Goal: Information Seeking & Learning: Learn about a topic

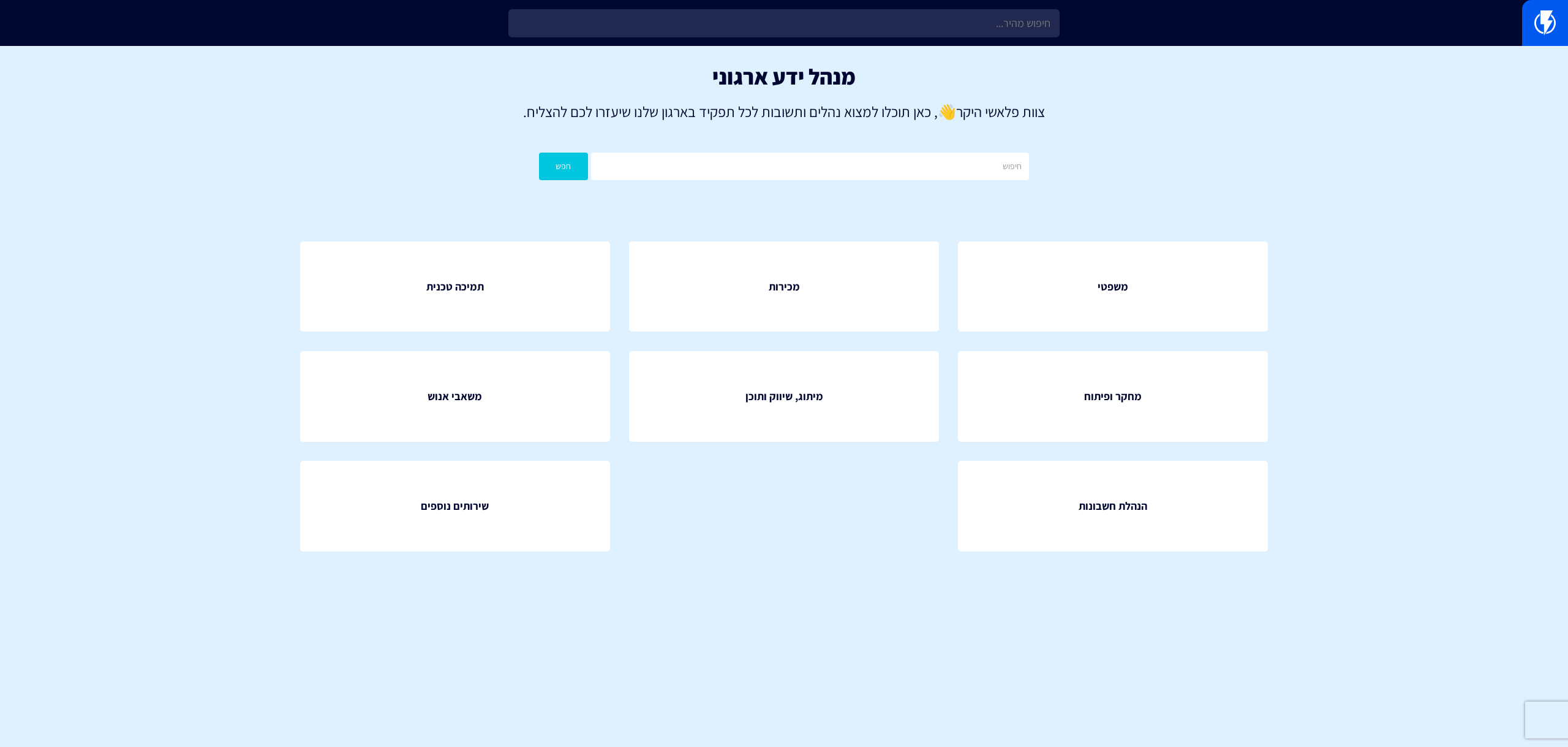
click at [890, 27] on input "text" at bounding box center [784, 23] width 551 height 28
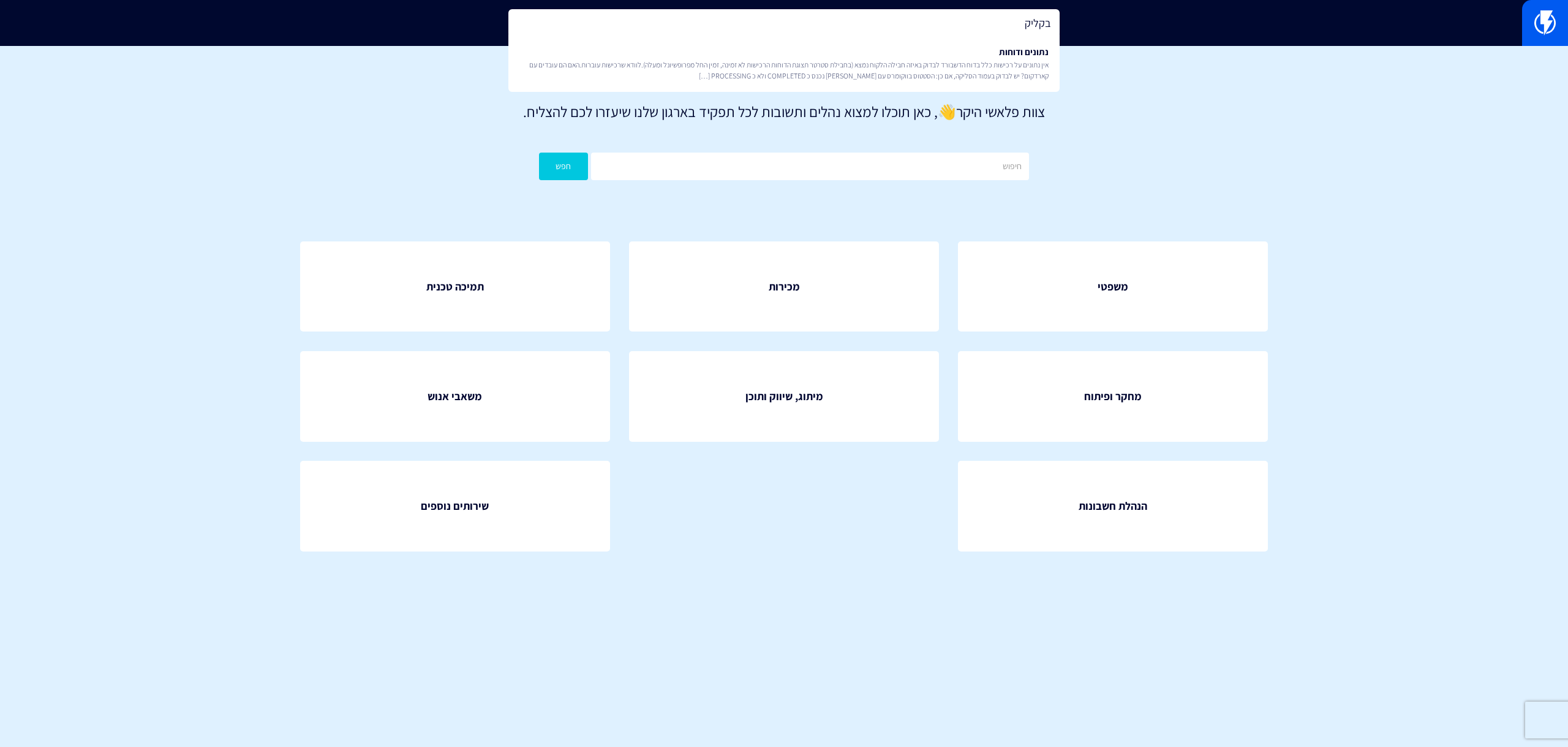
type input "בקלי"
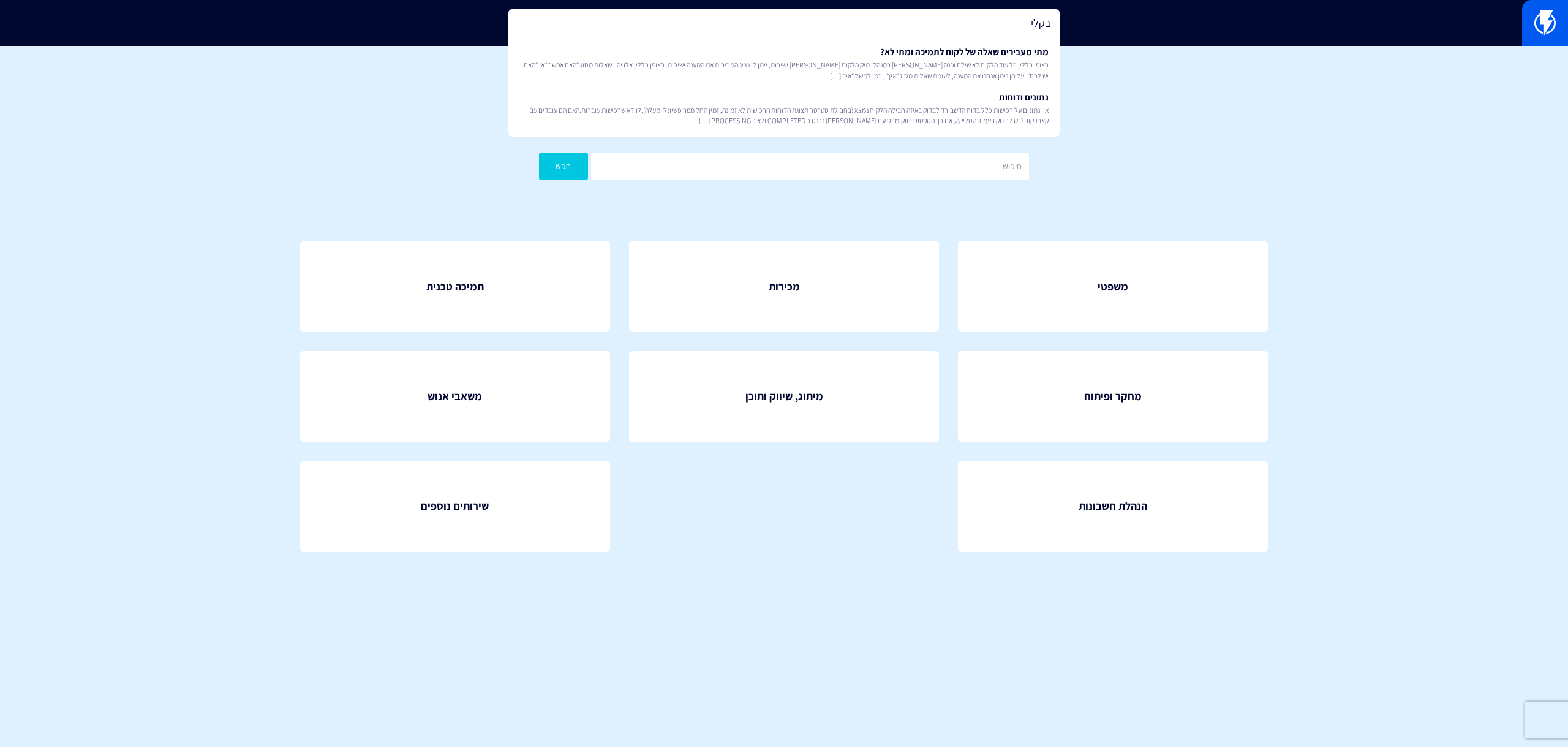
click at [978, 18] on input "בקלי" at bounding box center [784, 23] width 551 height 28
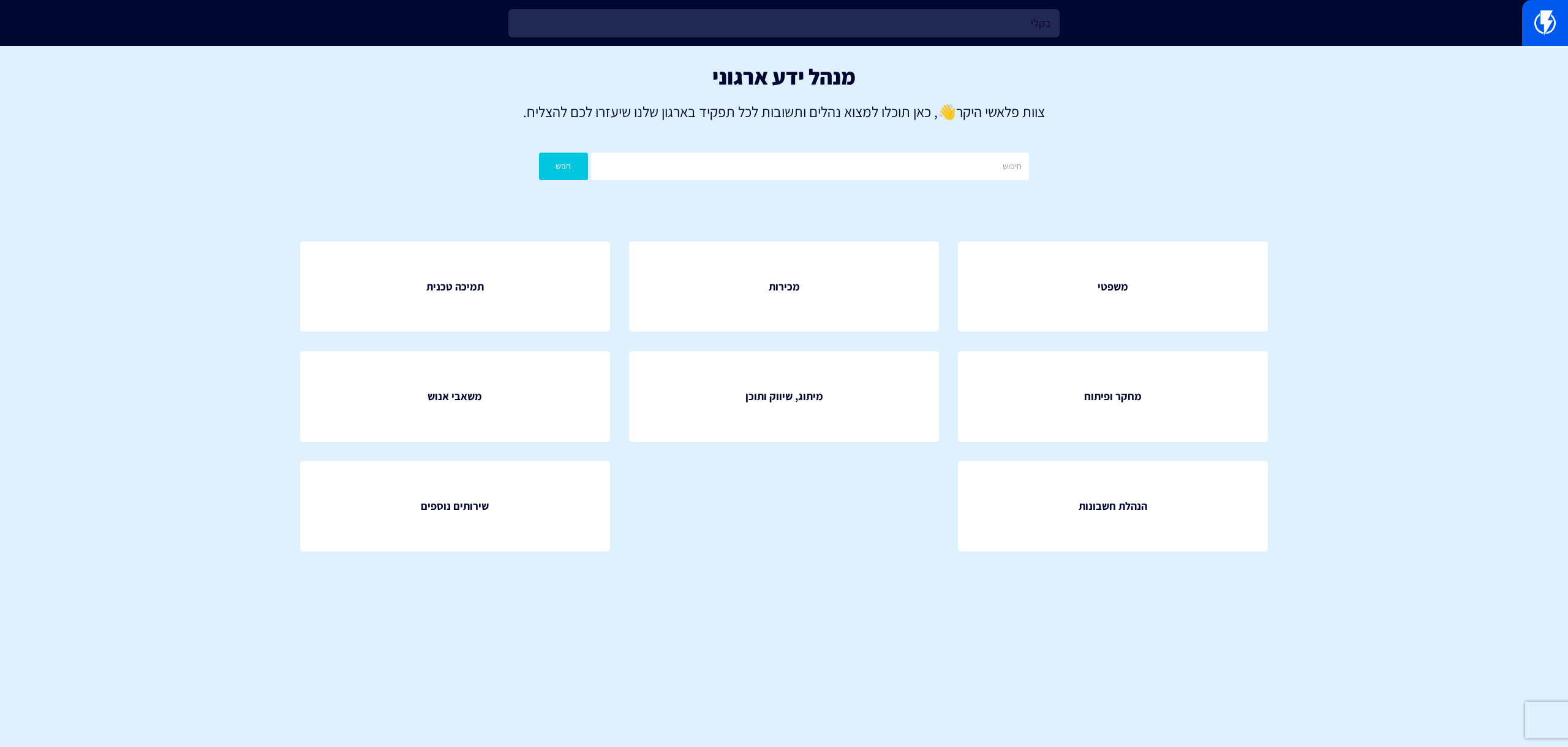
click at [978, 18] on input "בקלי" at bounding box center [784, 23] width 551 height 28
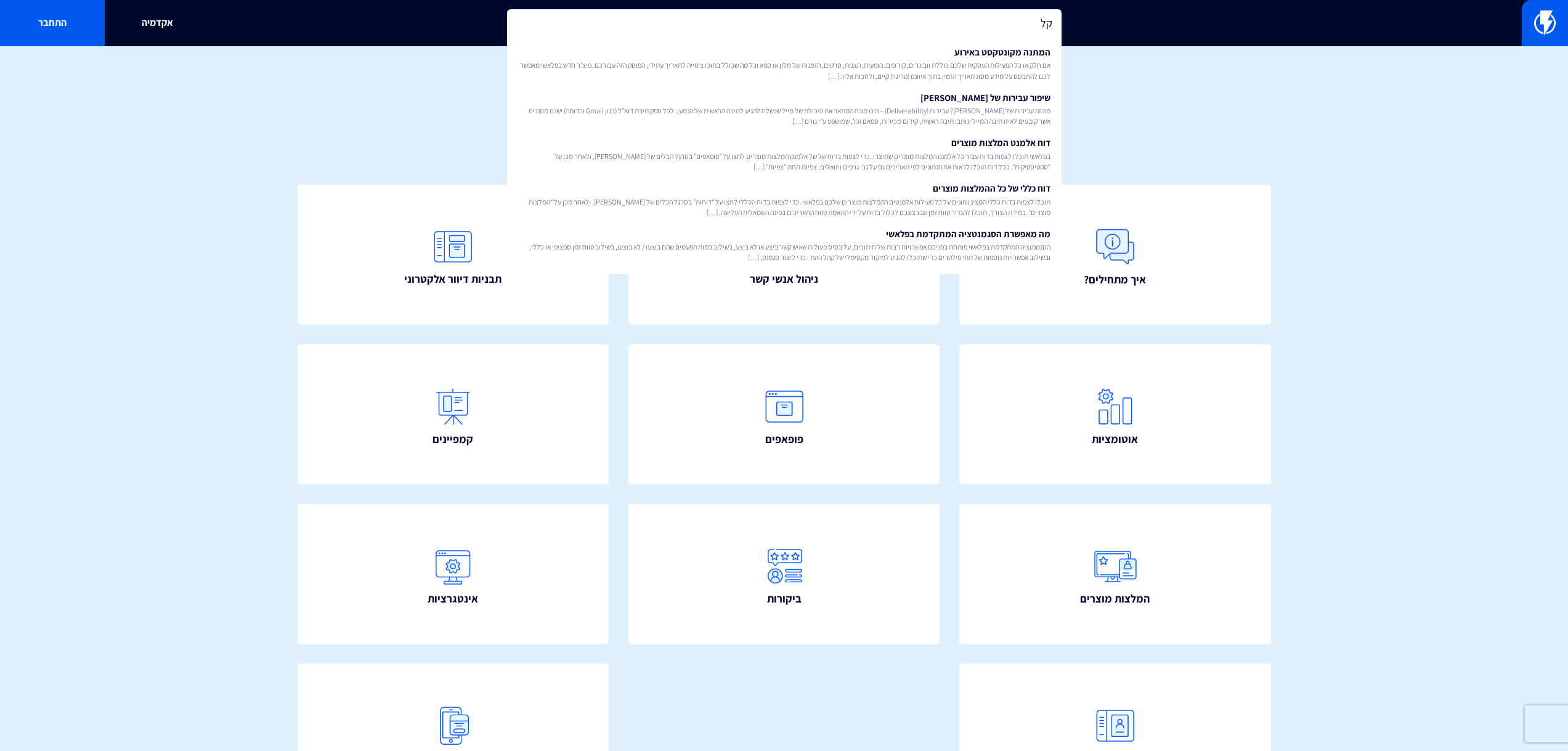
type input "ק"
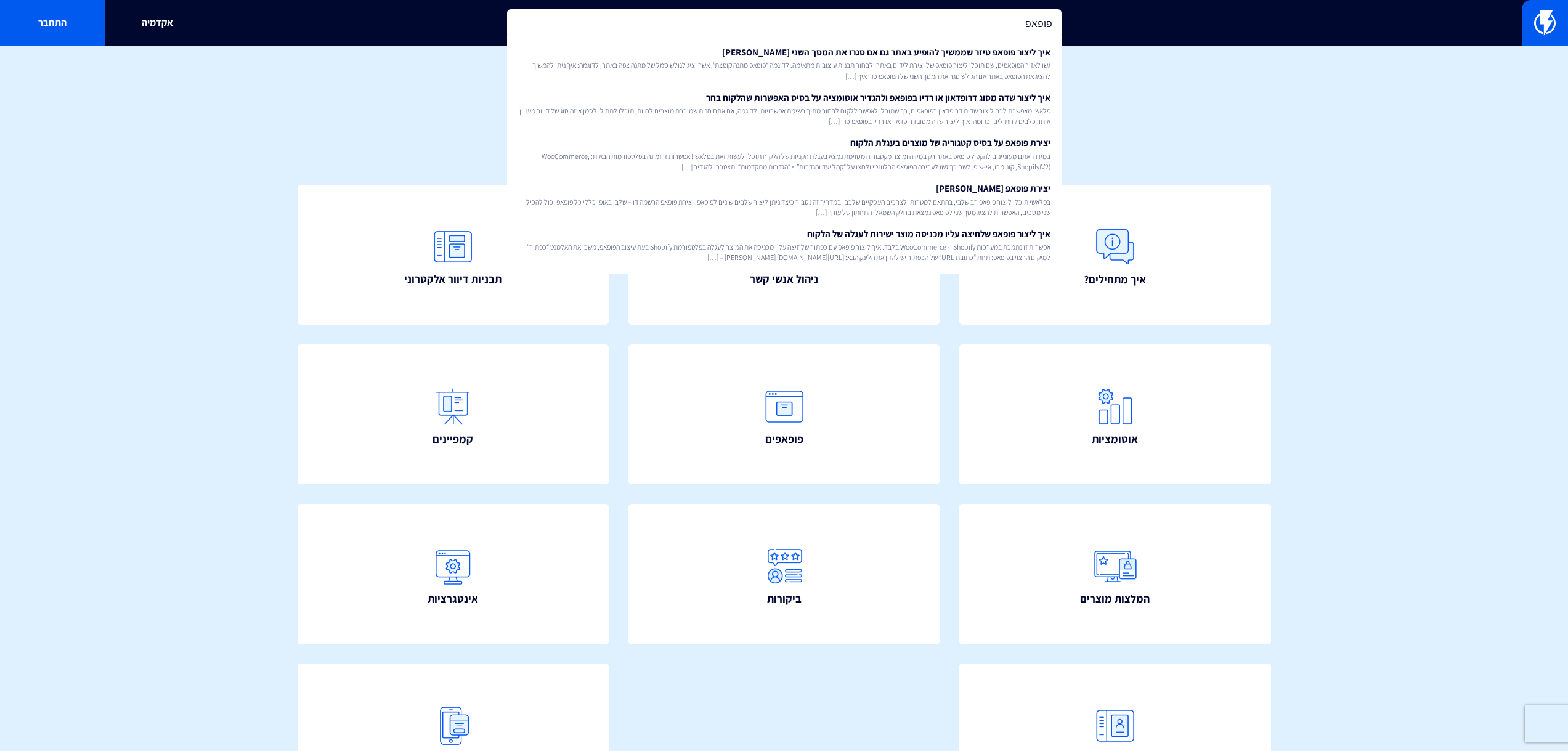
type input "פופאפ"
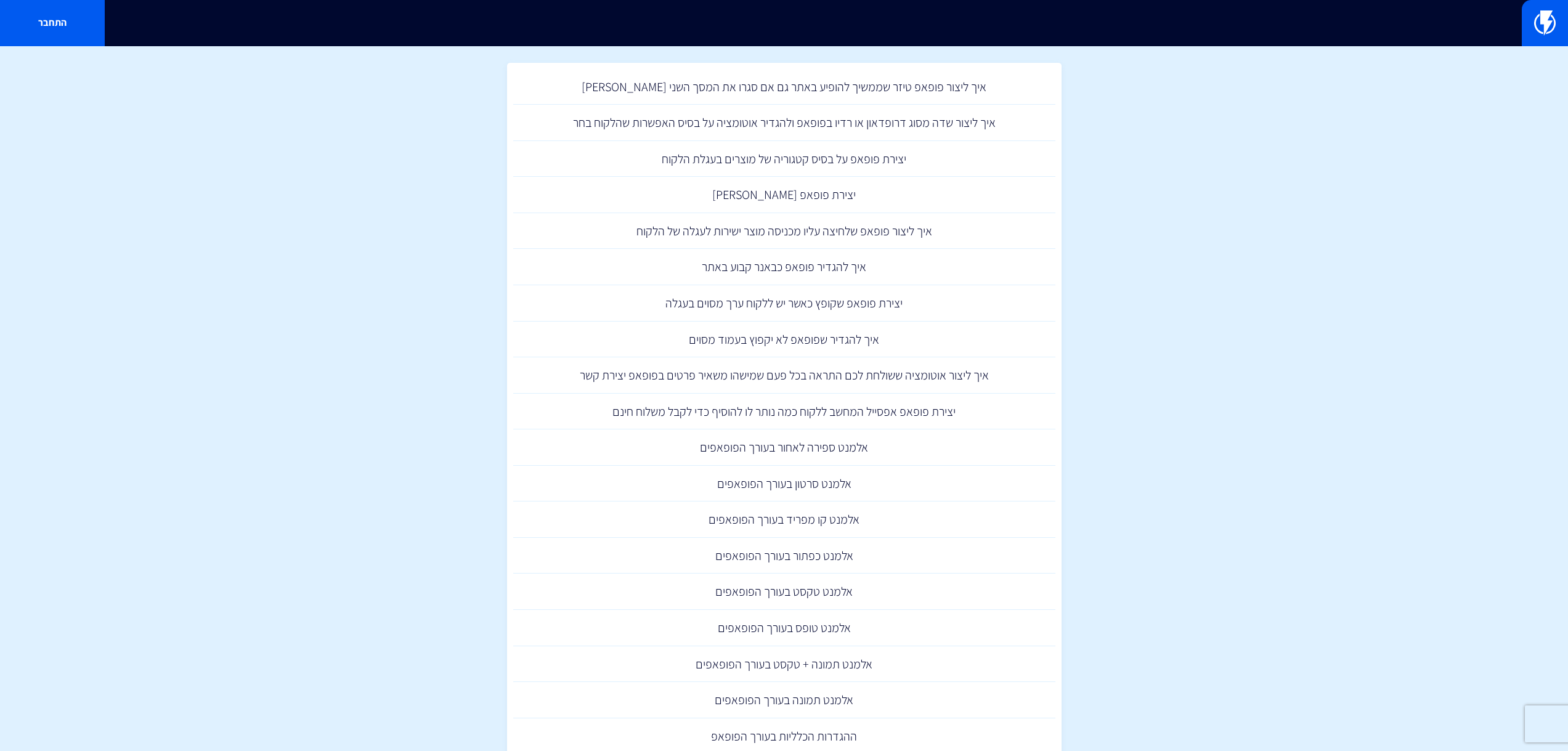
scroll to position [24, 0]
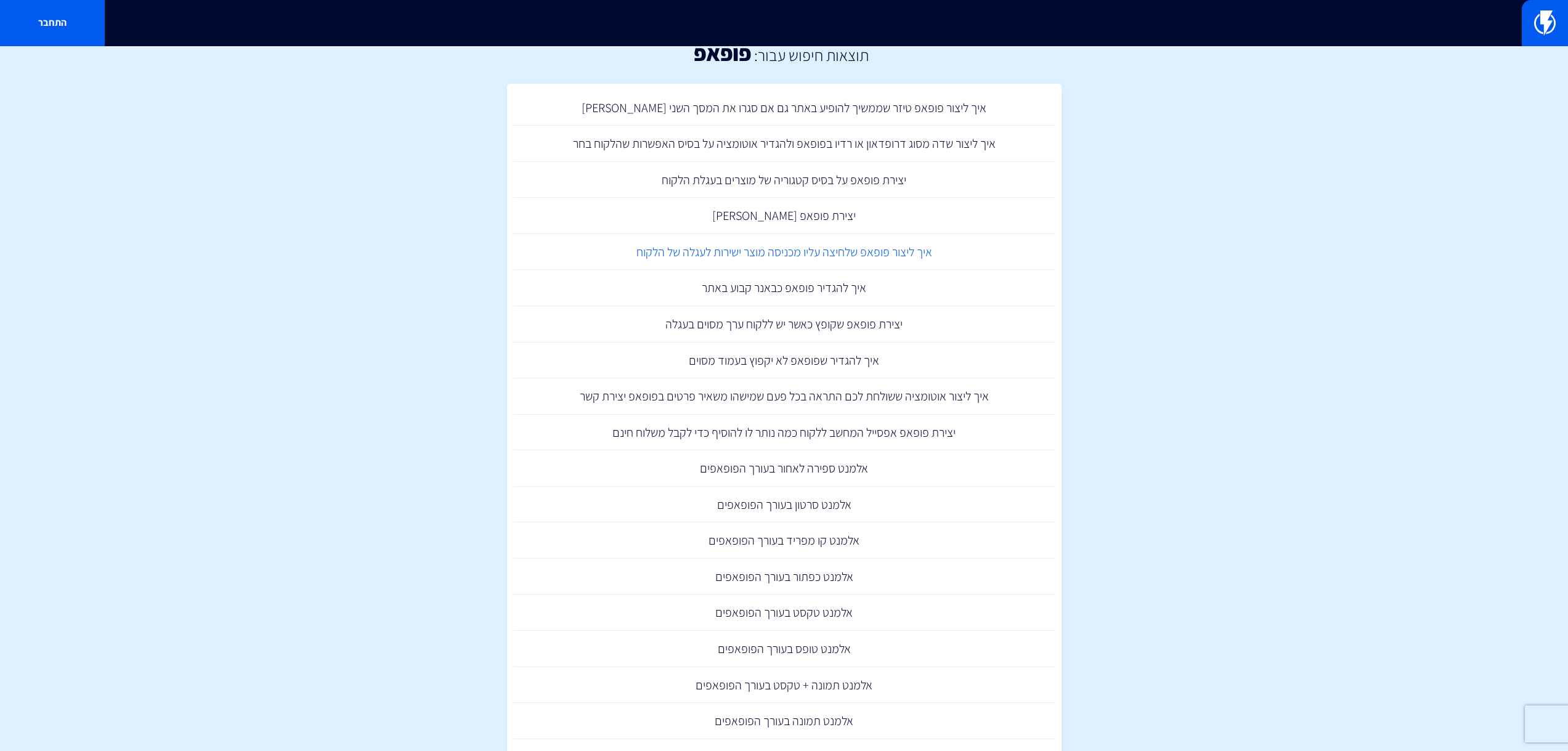
click at [829, 254] on link "איך ליצור פופאפ שלחיצה עליו מכניסה מוצר ישירות לעגלה של הלקוח" at bounding box center [784, 252] width 543 height 36
